Goal: Find specific page/section: Find specific page/section

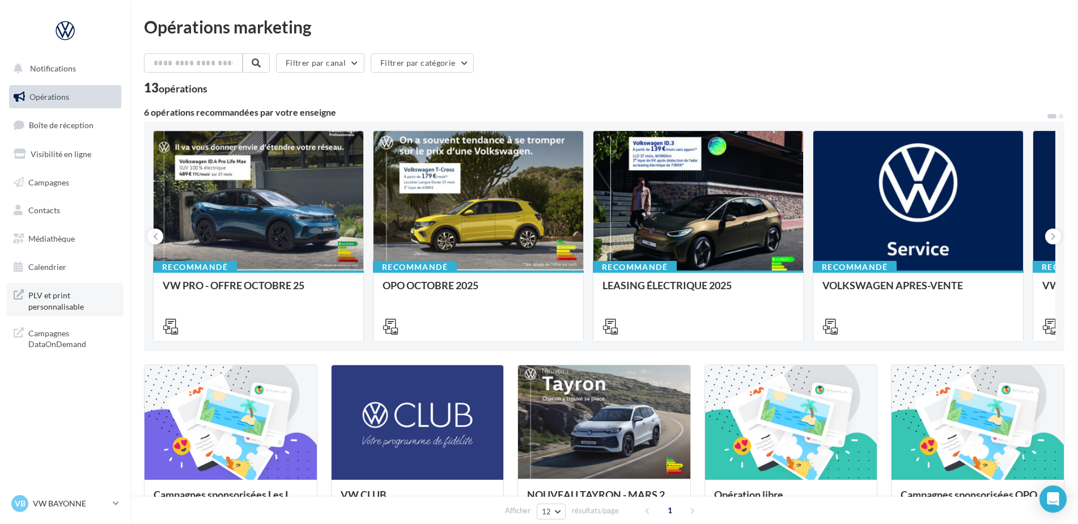
click at [63, 307] on span "PLV et print personnalisable" at bounding box center [72, 299] width 88 height 24
drag, startPoint x: 122, startPoint y: 491, endPoint x: 120, endPoint y: 502, distance: 11.1
click at [122, 494] on nav "Notifications Opérations Boîte de réception Visibilité en ligne Campagnes Conta…" at bounding box center [65, 262] width 130 height 524
click at [119, 503] on icon at bounding box center [116, 503] width 6 height 10
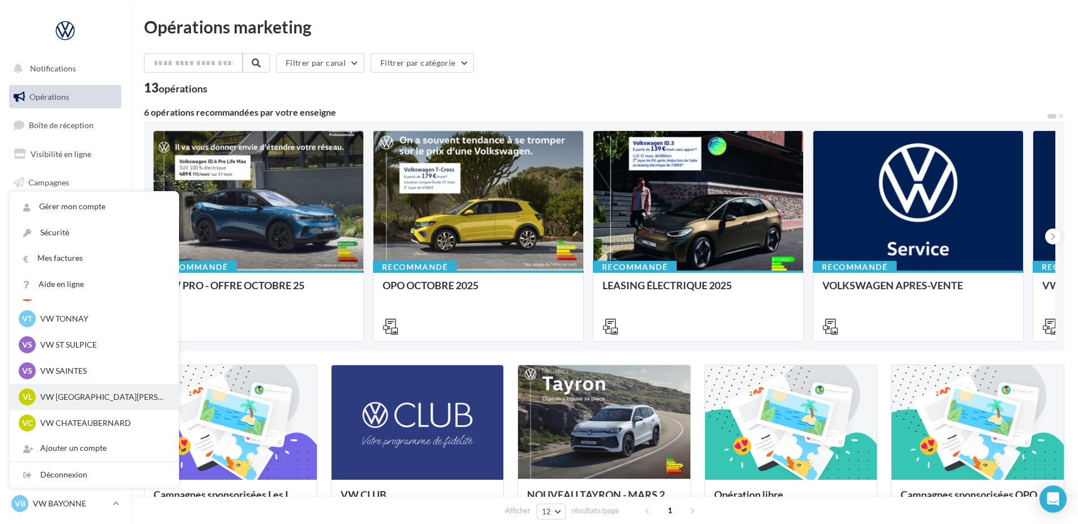
scroll to position [53, 0]
click at [100, 401] on p "VW LA ROCHELLE" at bounding box center [102, 396] width 125 height 11
click at [50, 402] on div "VL VW LA ROCHELLE vw-lar-cai" at bounding box center [94, 396] width 151 height 17
click at [45, 398] on p "VW LA ROCHELLE" at bounding box center [102, 396] width 125 height 11
